Goal: Submit feedback/report problem

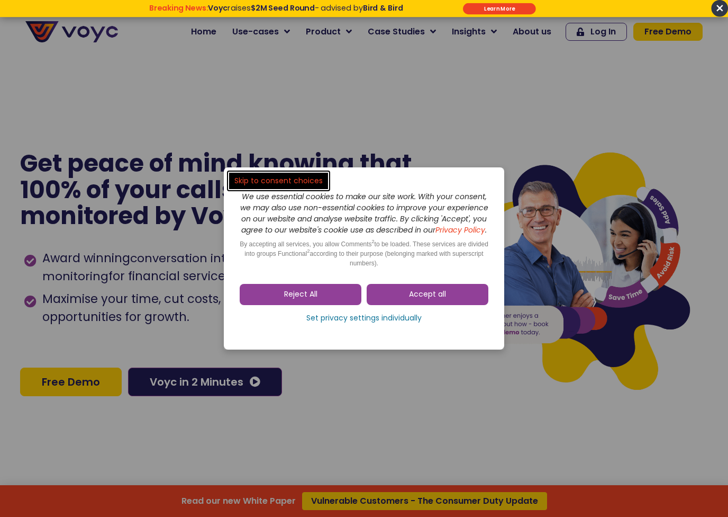
click at [303, 294] on span "Reject All" at bounding box center [300, 294] width 33 height 11
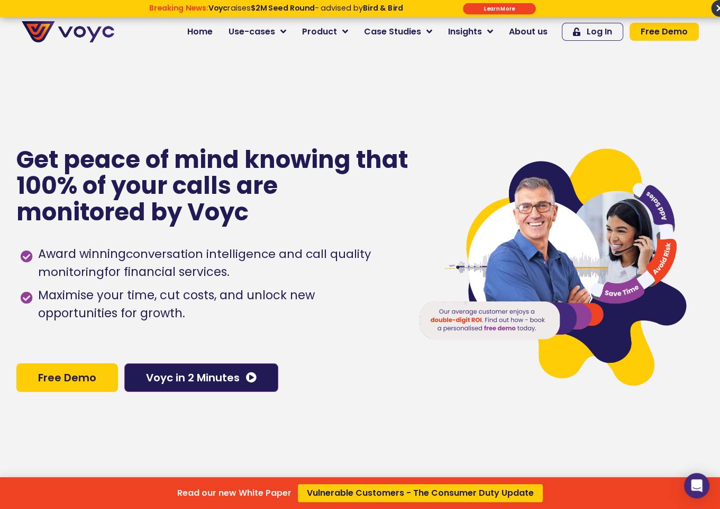
click at [347, 31] on div "Read our new White Paper Vulnerable Customers - The Consumer Duty Update" at bounding box center [360, 254] width 720 height 509
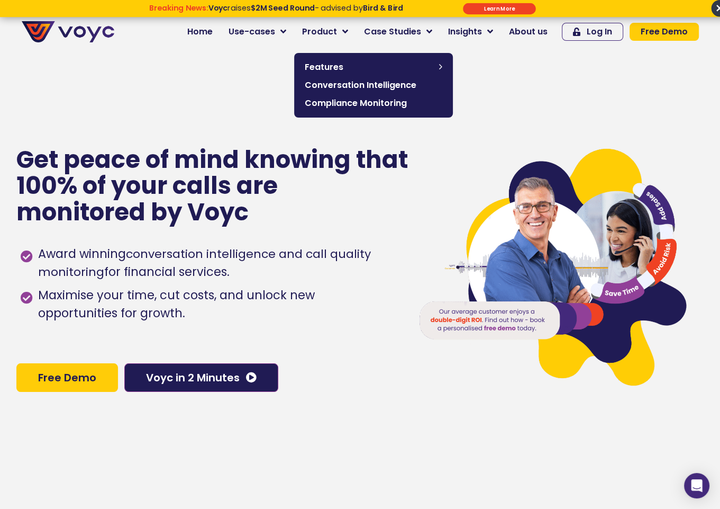
click at [348, 29] on icon at bounding box center [345, 32] width 6 height 10
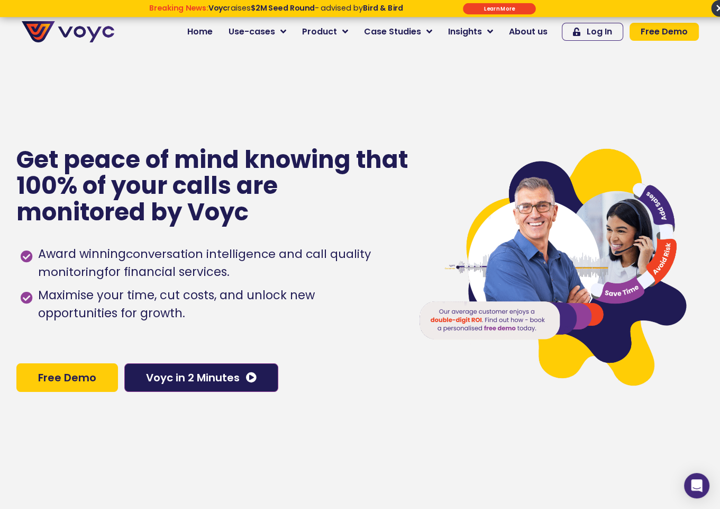
click at [348, 33] on icon at bounding box center [345, 32] width 6 height 10
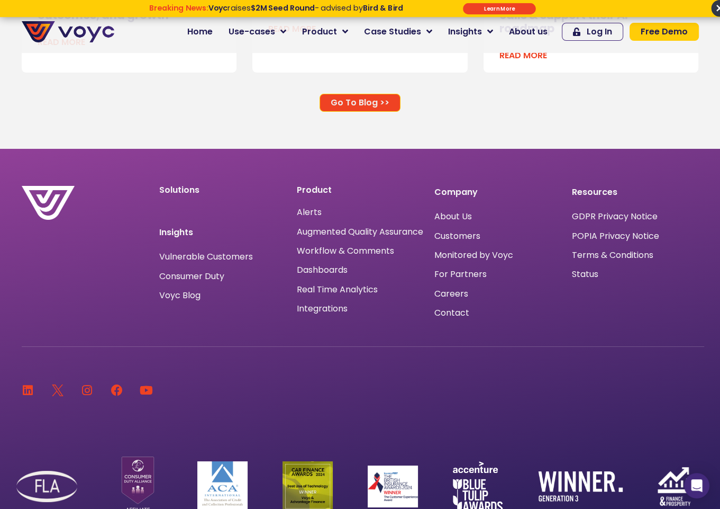
scroll to position [7110, 0]
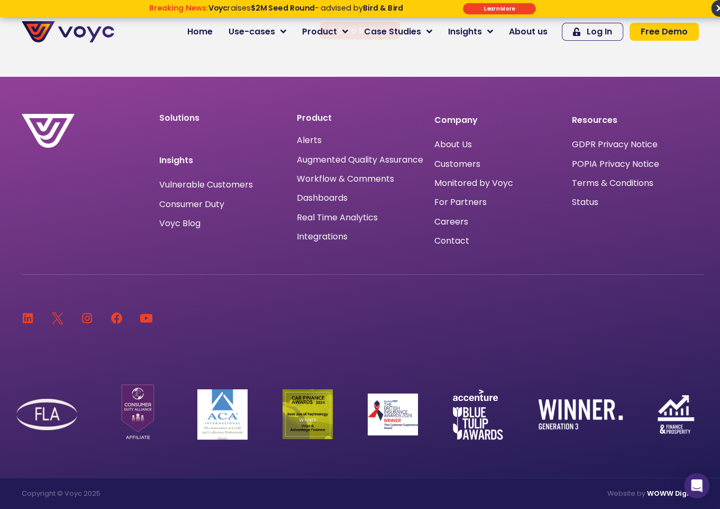
click at [318, 234] on div "Integrations" at bounding box center [360, 236] width 127 height 14
click at [320, 237] on span "Integrations" at bounding box center [322, 237] width 51 height 0
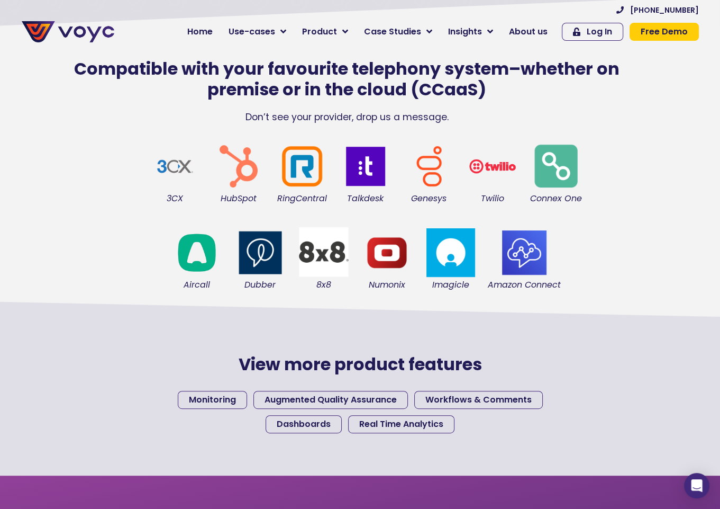
scroll to position [212, 0]
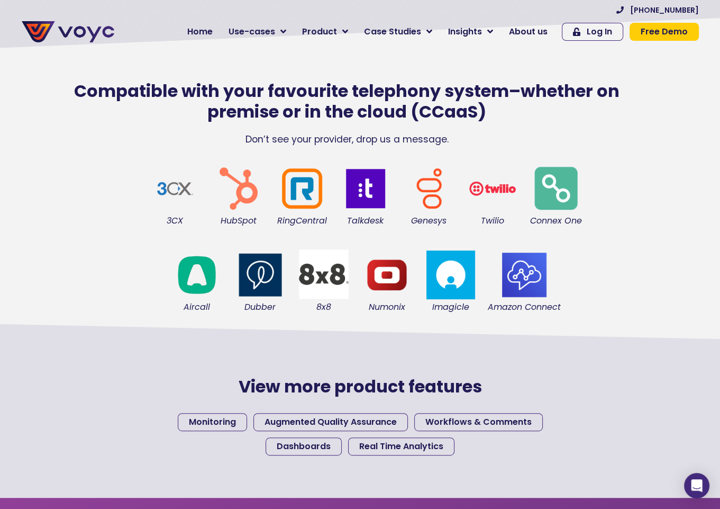
click at [660, 256] on div "Aircall [GEOGRAPHIC_DATA] 8x8 Numonix Imagicle Amazon Connect" at bounding box center [365, 281] width 677 height 86
click at [643, 274] on div "Aircall [GEOGRAPHIC_DATA] 8x8 Numonix Imagicle Amazon Connect" at bounding box center [365, 281] width 677 height 86
drag, startPoint x: 243, startPoint y: 141, endPoint x: 287, endPoint y: 139, distance: 43.4
click at [287, 139] on p "Don’t see your provider, drop us a message." at bounding box center [347, 139] width 598 height 14
click at [350, 143] on p "Don’t see your provider, drop us a message." at bounding box center [347, 139] width 598 height 14
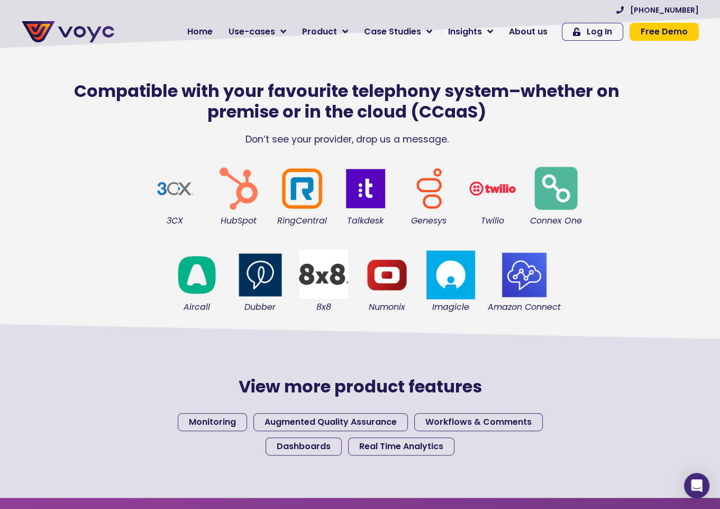
click at [629, 183] on div "3CX HubSpot RingCentral Talkdesk Genesys [GEOGRAPHIC_DATA] Connex One" at bounding box center [365, 194] width 677 height 86
click at [606, 133] on p "Don’t see your provider, drop us a message." at bounding box center [347, 139] width 598 height 14
drag, startPoint x: 259, startPoint y: 139, endPoint x: 309, endPoint y: 138, distance: 49.8
click at [295, 139] on p "Don’t see your provider, drop us a message." at bounding box center [347, 139] width 598 height 14
click at [337, 141] on p "Don’t see your provider, drop us a message." at bounding box center [347, 139] width 598 height 14
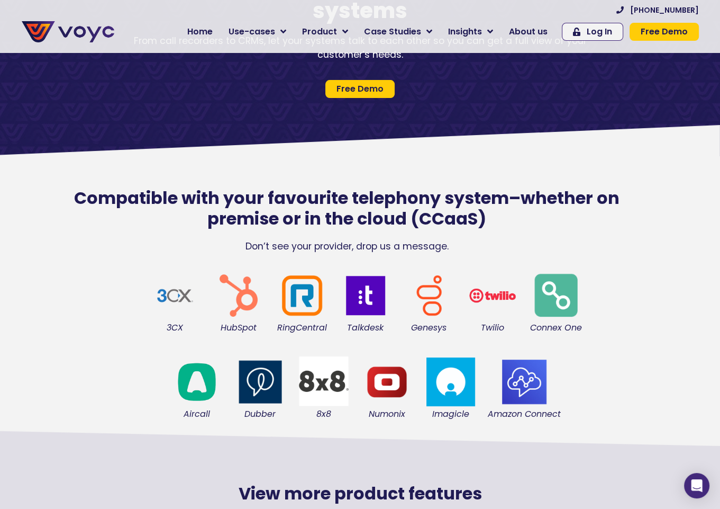
scroll to position [106, 0]
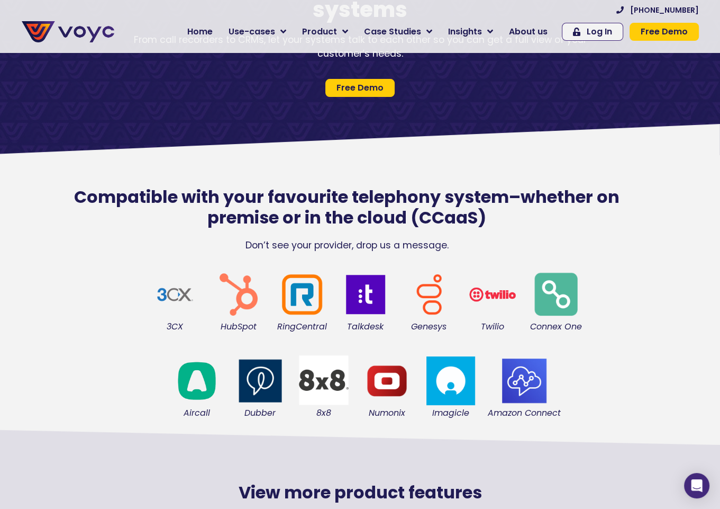
click at [476, 198] on h2 "Compatible with your favourite telephony system–whether on premise or in the cl…" at bounding box center [347, 207] width 598 height 41
click at [466, 200] on h2 "Compatible with your favourite telephony system–whether on premise or in the cl…" at bounding box center [347, 207] width 598 height 41
